Goal: Task Accomplishment & Management: Manage account settings

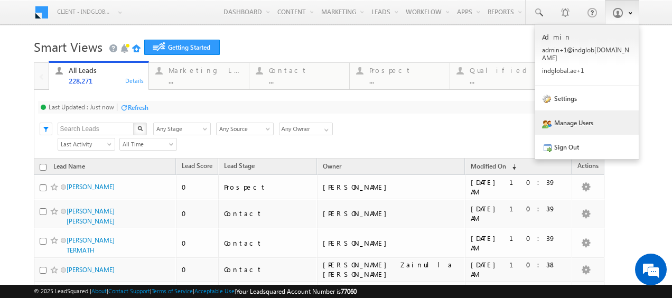
click at [567, 117] on link "Manage Users" at bounding box center [586, 122] width 103 height 24
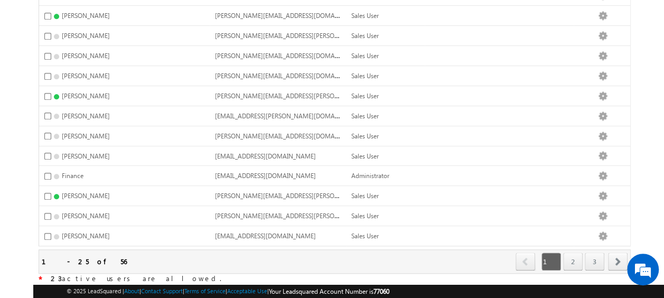
scroll to position [405, 0]
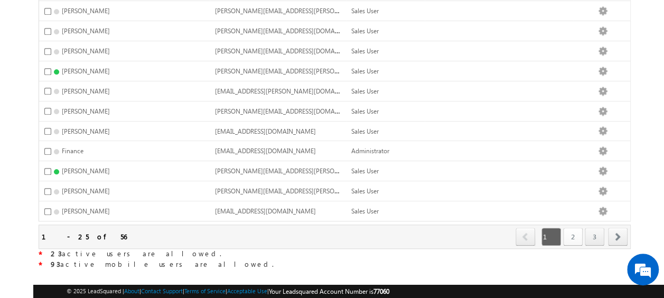
click at [573, 228] on link "2" at bounding box center [573, 237] width 20 height 18
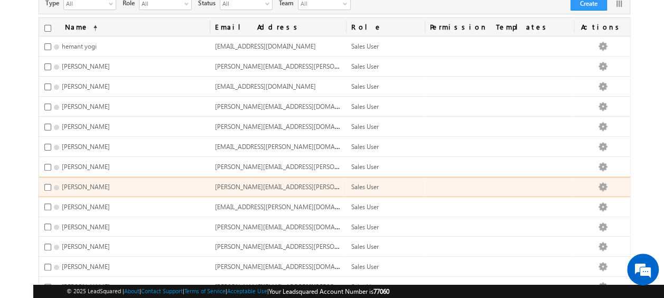
scroll to position [0, 0]
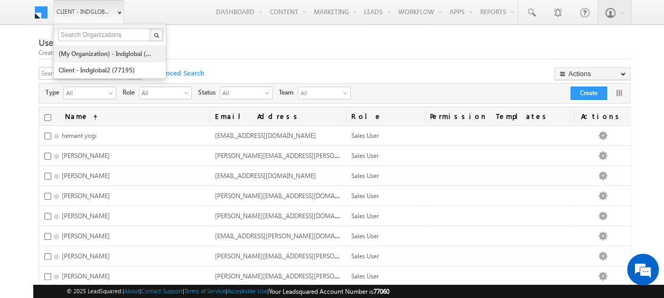
click at [106, 54] on link "(My Organization) - indglobal (48060)" at bounding box center [106, 53] width 97 height 16
